Goal: Find specific page/section: Find specific page/section

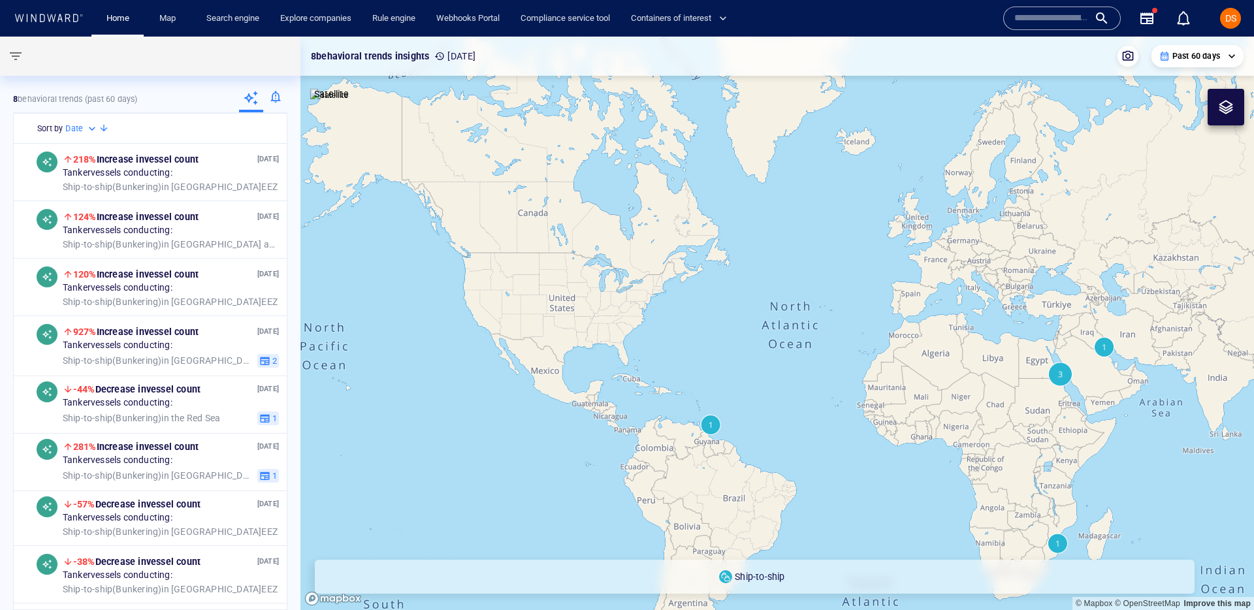
click at [1038, 14] on input "text" at bounding box center [1052, 18] width 74 height 20
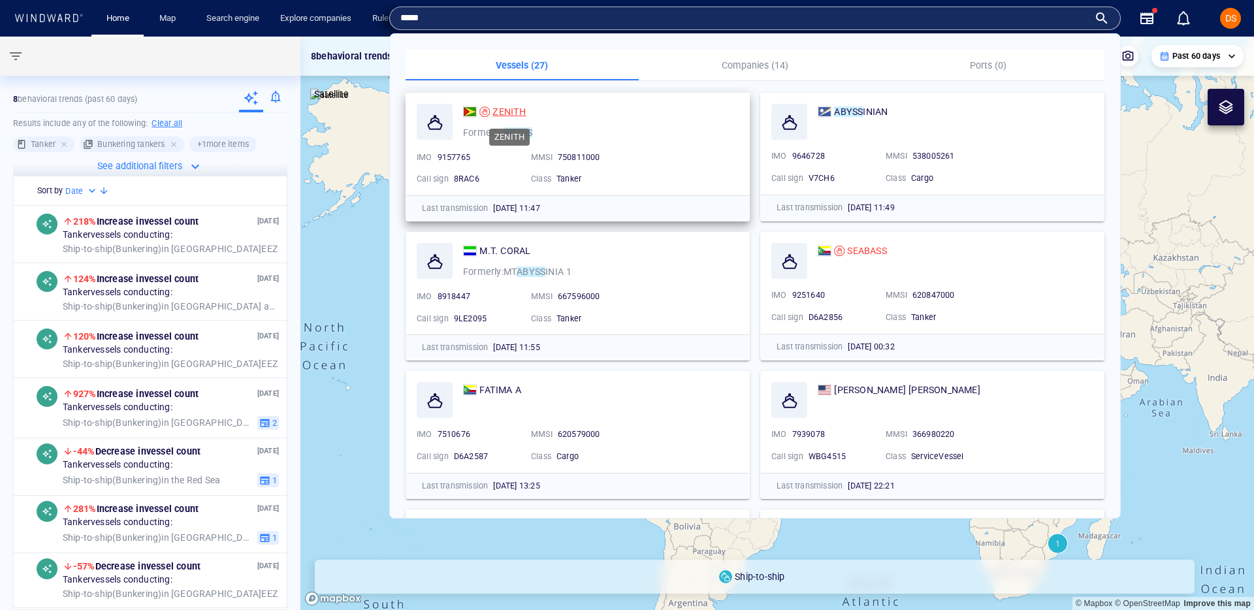
type input "*****"
click at [510, 114] on span "ZENITH" at bounding box center [509, 111] width 33 height 10
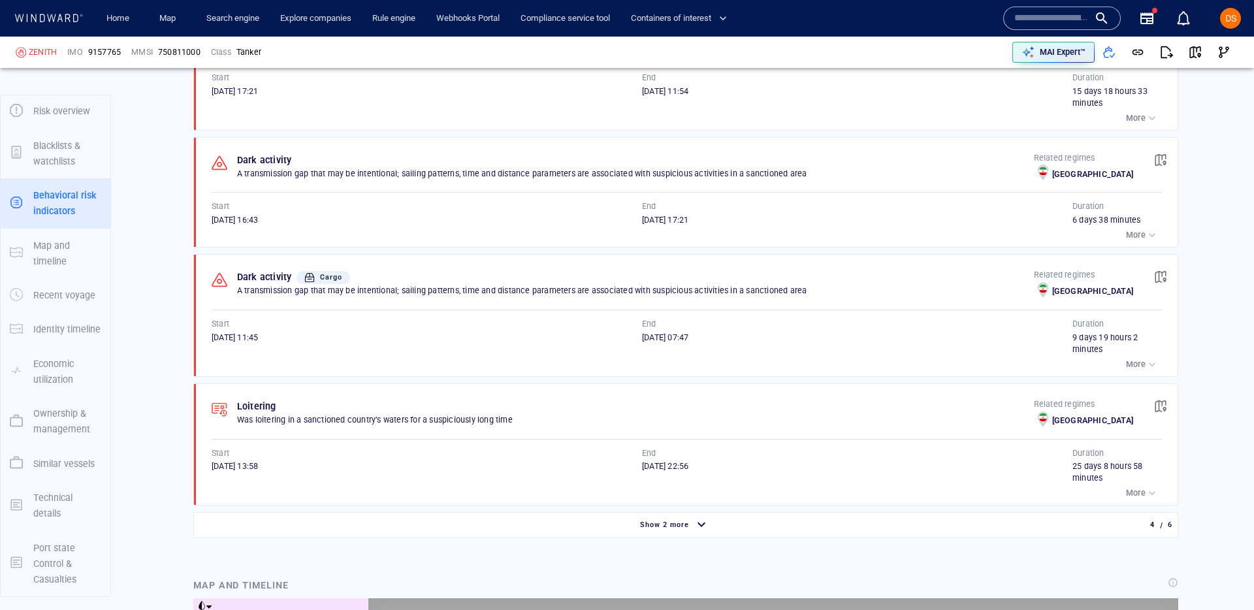
scroll to position [755, 0]
click at [1139, 239] on p "More" at bounding box center [1136, 235] width 20 height 12
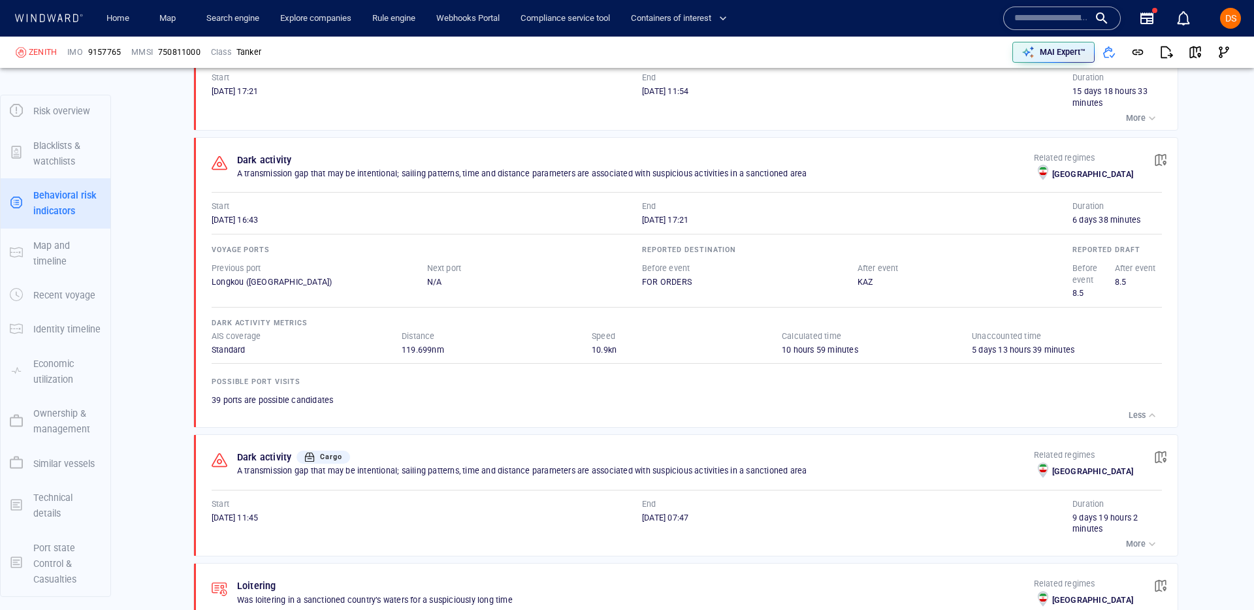
scroll to position [35, 0]
